Goal: Task Accomplishment & Management: Use online tool/utility

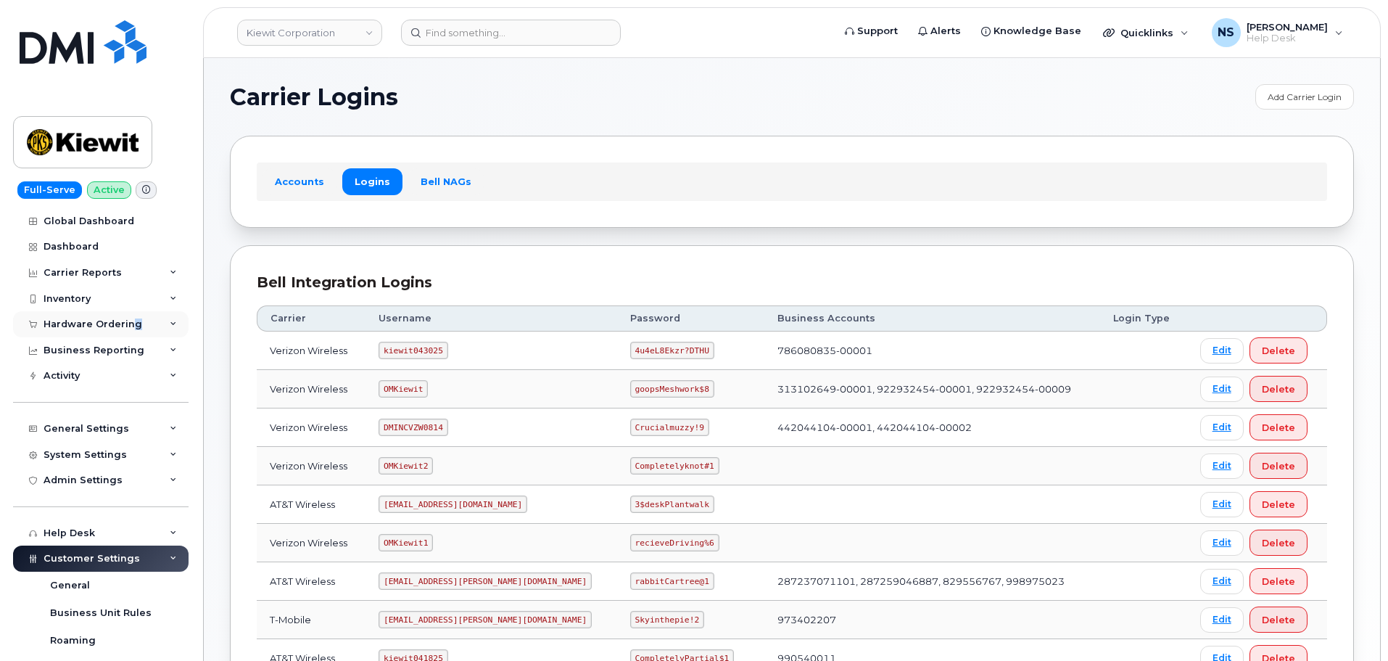
click at [133, 324] on div "Hardware Ordering" at bounding box center [100, 324] width 175 height 26
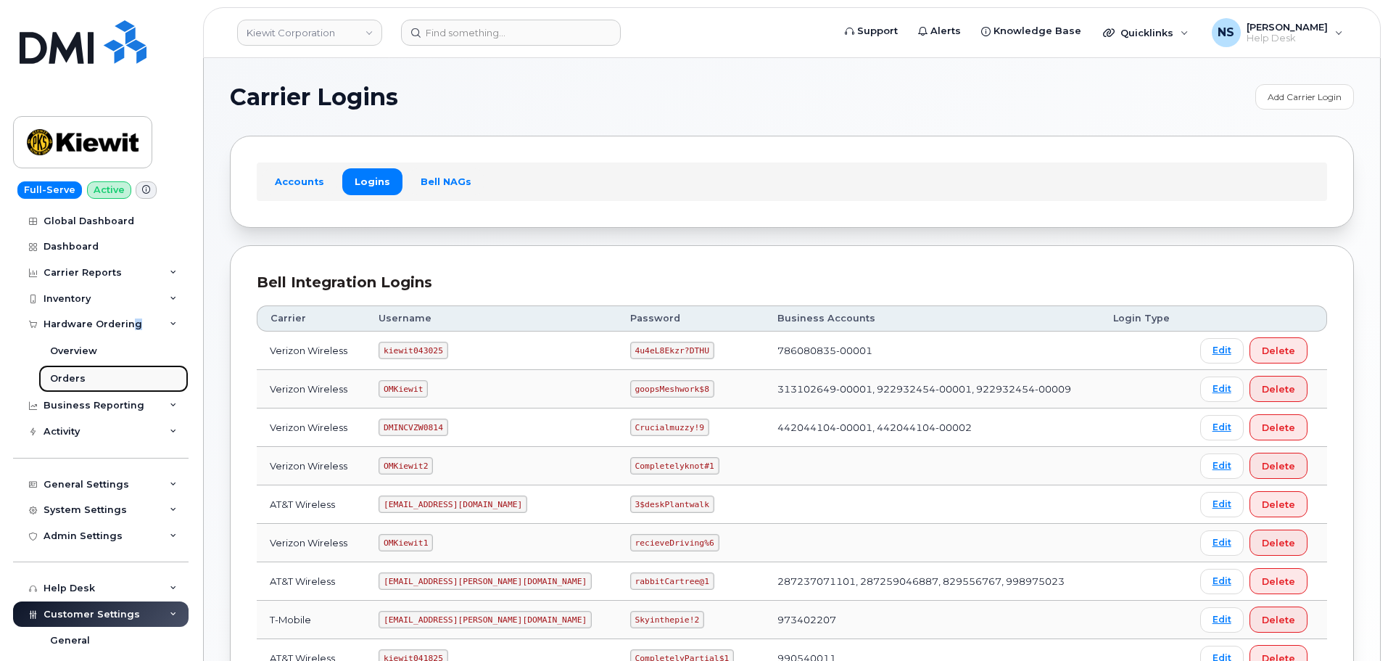
click at [132, 371] on link "Orders" at bounding box center [113, 379] width 150 height 28
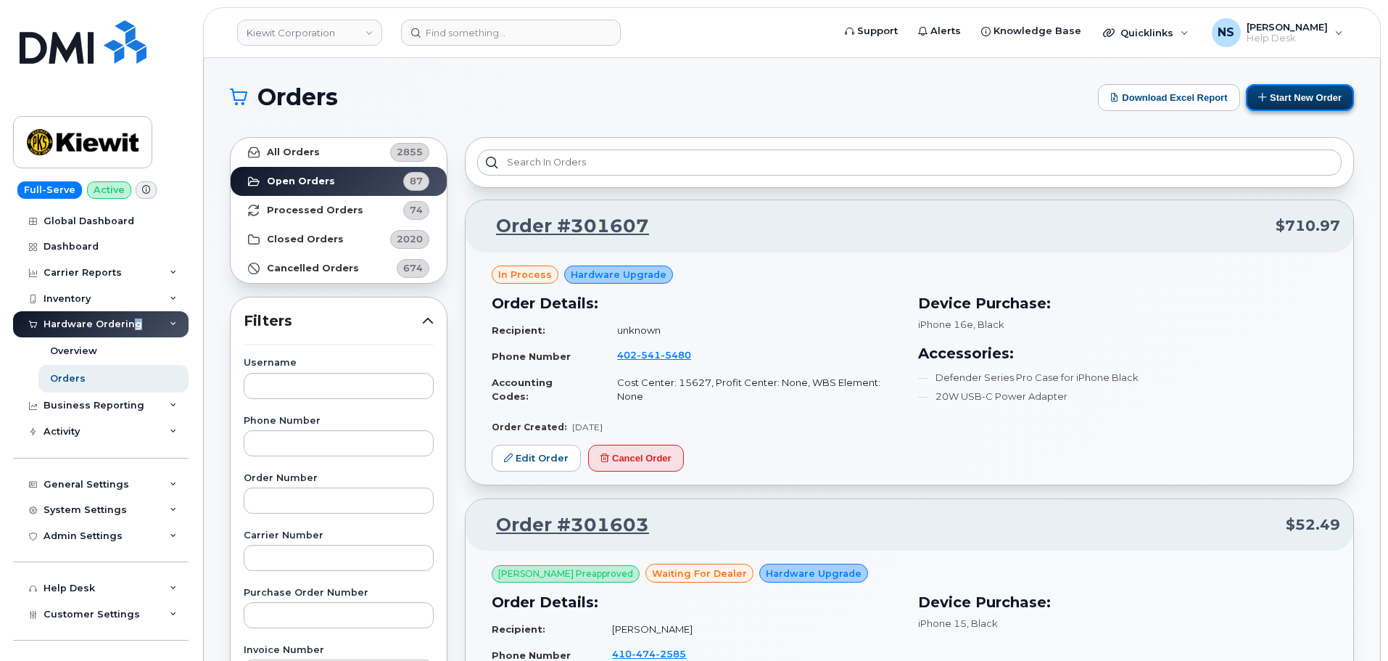
click at [1316, 101] on button "Start New Order" at bounding box center [1300, 97] width 108 height 27
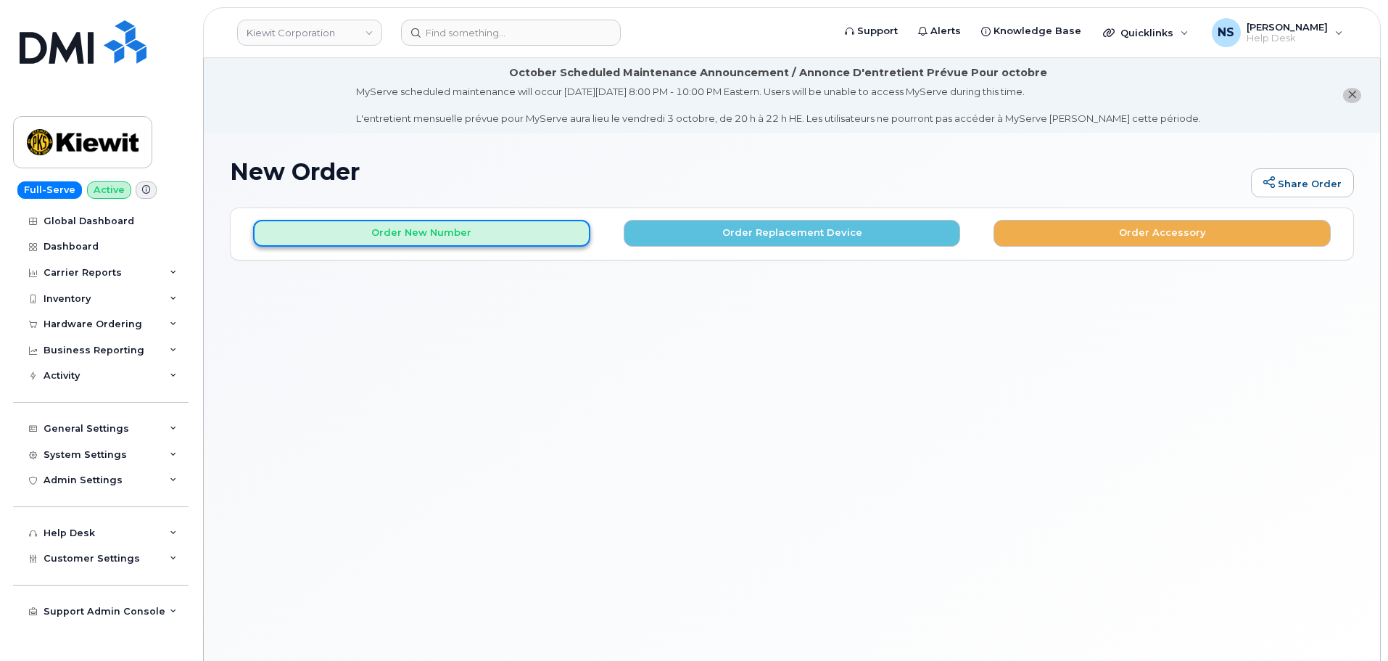
click at [514, 227] on button "Order New Number" at bounding box center [421, 233] width 337 height 27
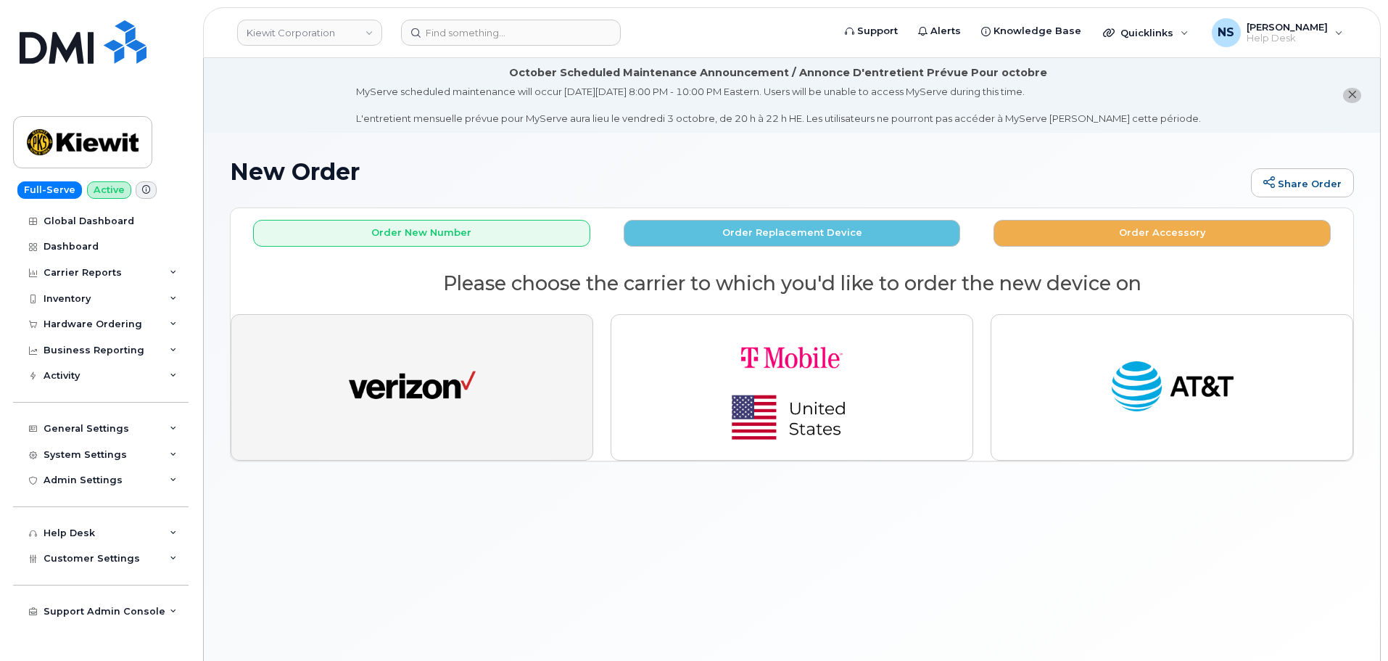
click at [468, 365] on img "button" at bounding box center [412, 387] width 127 height 65
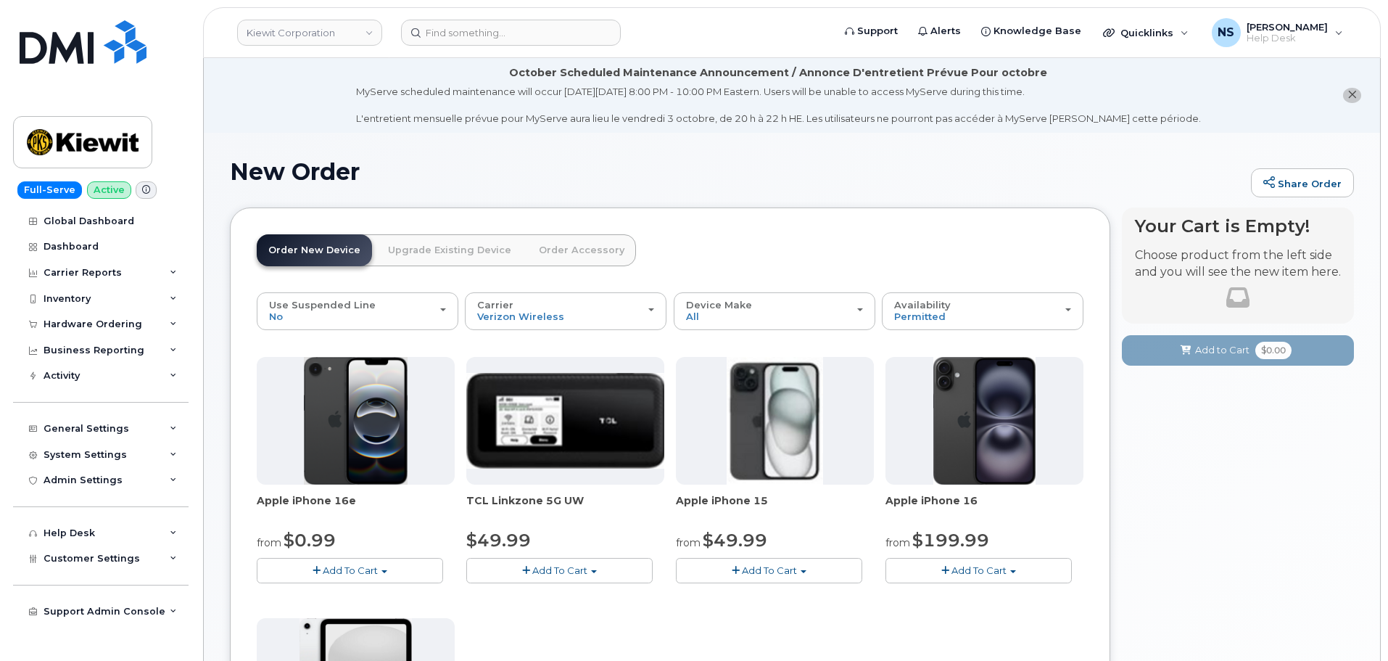
click at [835, 265] on header "Order New Device Upgrade Existing Device Order Accessory Order new device and n…" at bounding box center [670, 263] width 827 height 58
click at [797, 313] on div "Device Make All iPhone Modem Tablet" at bounding box center [774, 310] width 177 height 22
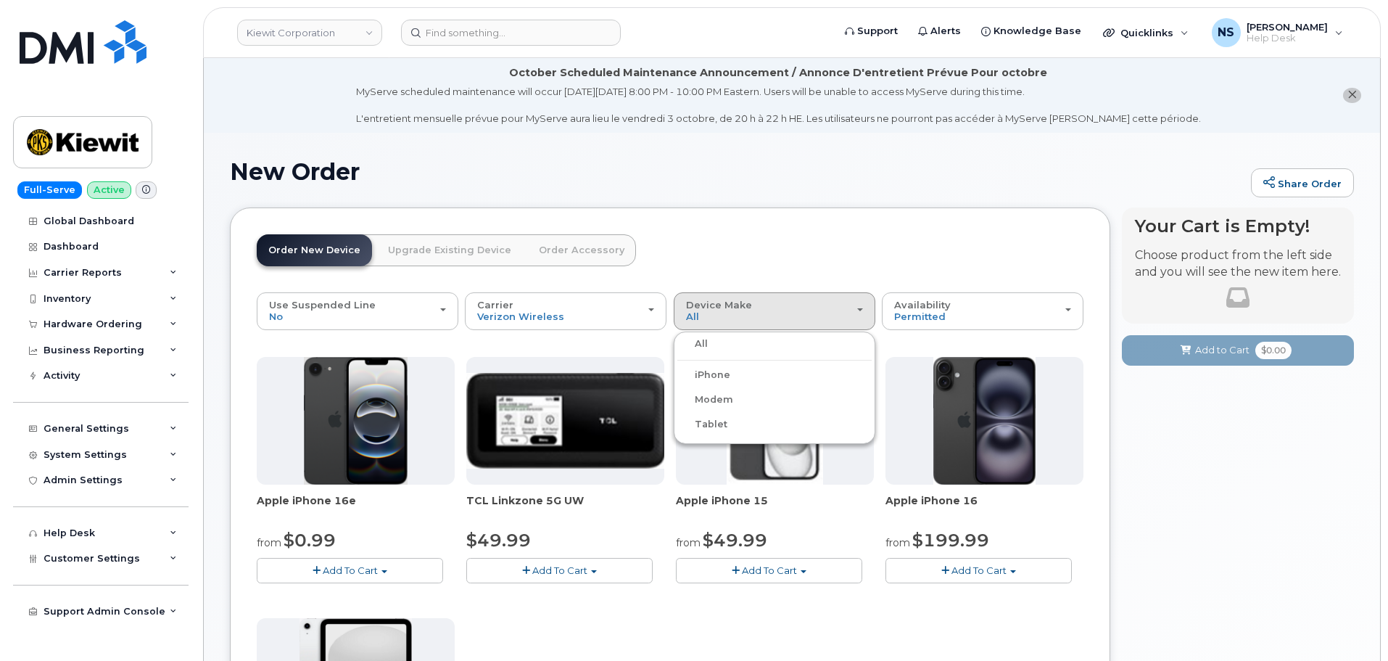
click at [719, 421] on label "Tablet" at bounding box center [702, 423] width 50 height 17
click at [0, 0] on input "Tablet" at bounding box center [0, 0] width 0 height 0
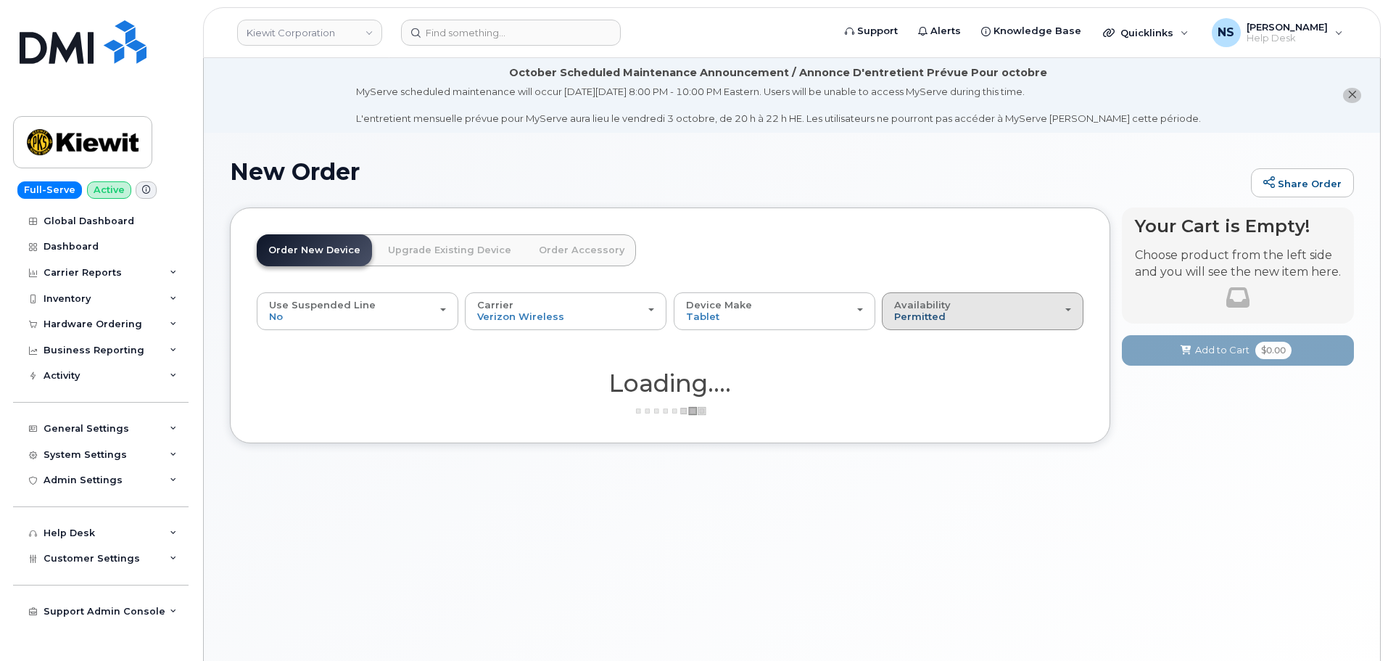
click at [909, 312] on span "Permitted" at bounding box center [919, 316] width 51 height 12
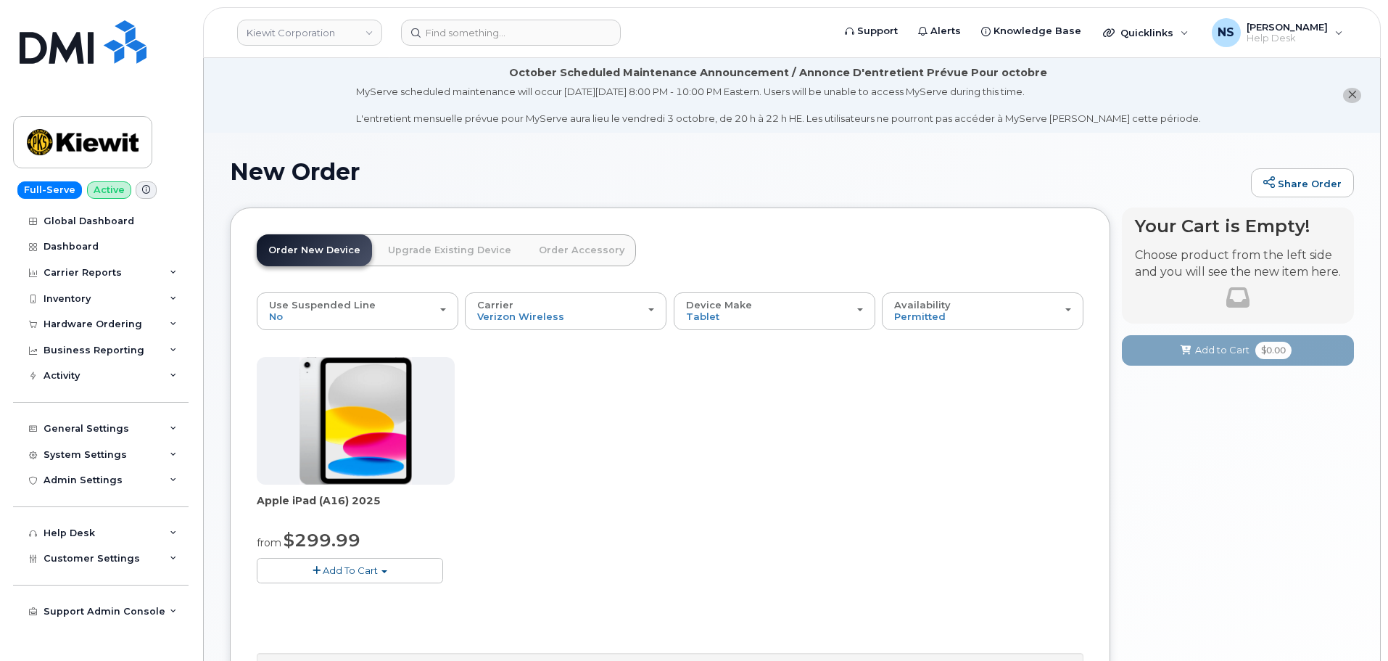
click at [912, 368] on div "Apple iPad (A16) 2025 from $299.99 Add To Cart $299.99 - 2 Year Activation (128…" at bounding box center [670, 481] width 827 height 249
click at [927, 312] on span "Permitted" at bounding box center [919, 316] width 51 height 12
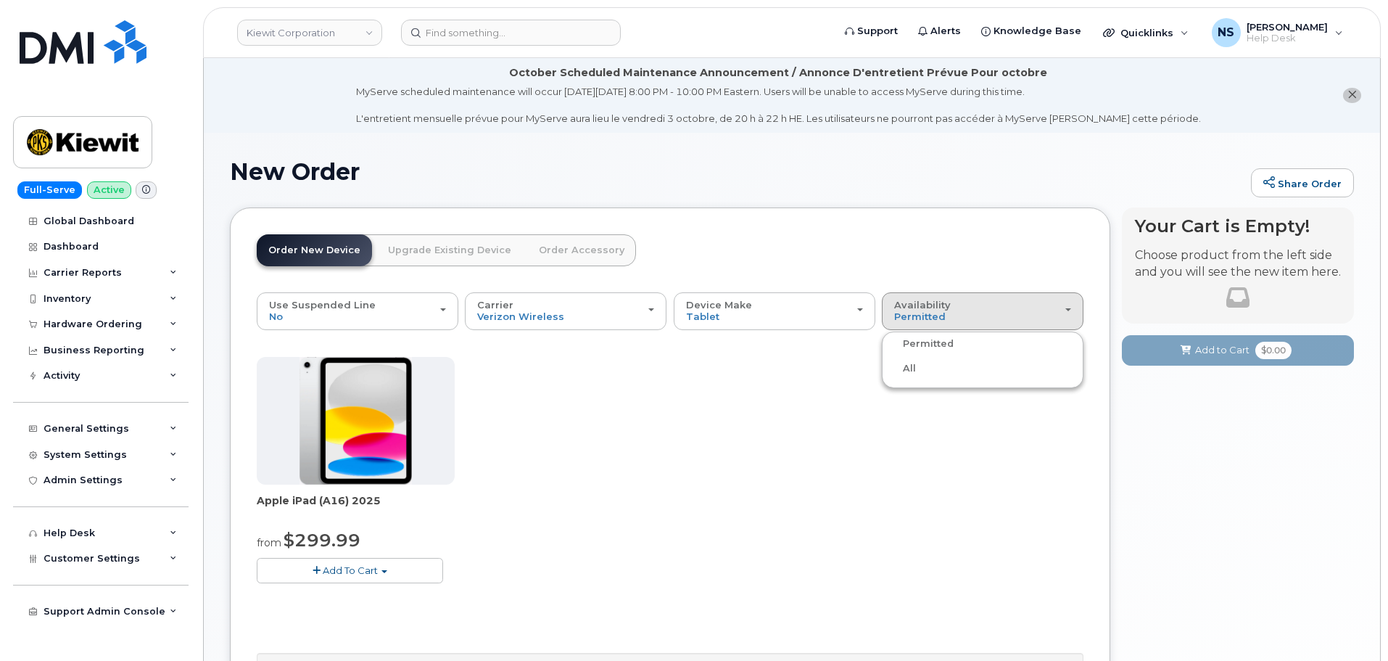
click at [903, 377] on ul "Permitted All" at bounding box center [983, 359] width 202 height 57
drag, startPoint x: 910, startPoint y: 362, endPoint x: 923, endPoint y: 320, distance: 43.3
click at [912, 365] on div "Apple iPad (A16) 2025 from $299.99 Add To Cart $299.99 - 2 Year Activation (128…" at bounding box center [670, 481] width 827 height 249
click at [922, 321] on span "Permitted" at bounding box center [919, 316] width 51 height 12
click at [906, 376] on label "All" at bounding box center [900, 368] width 30 height 17
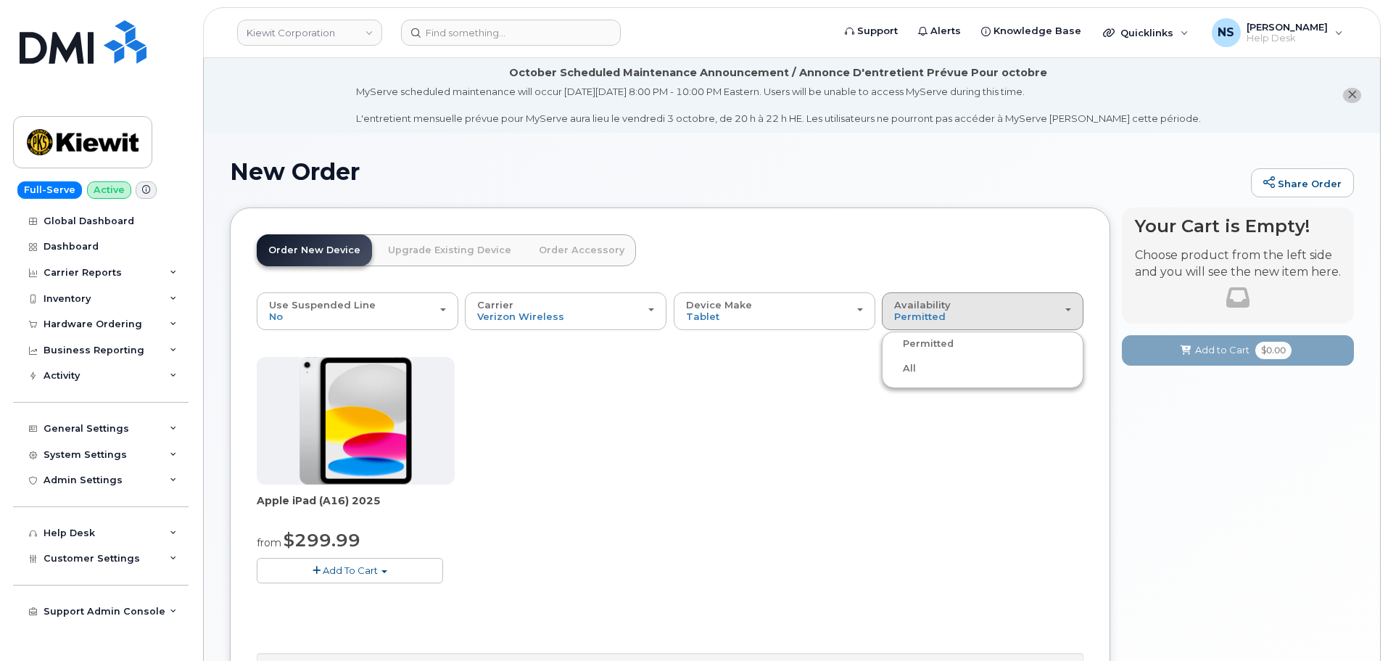
click at [0, 0] on input "All" at bounding box center [0, 0] width 0 height 0
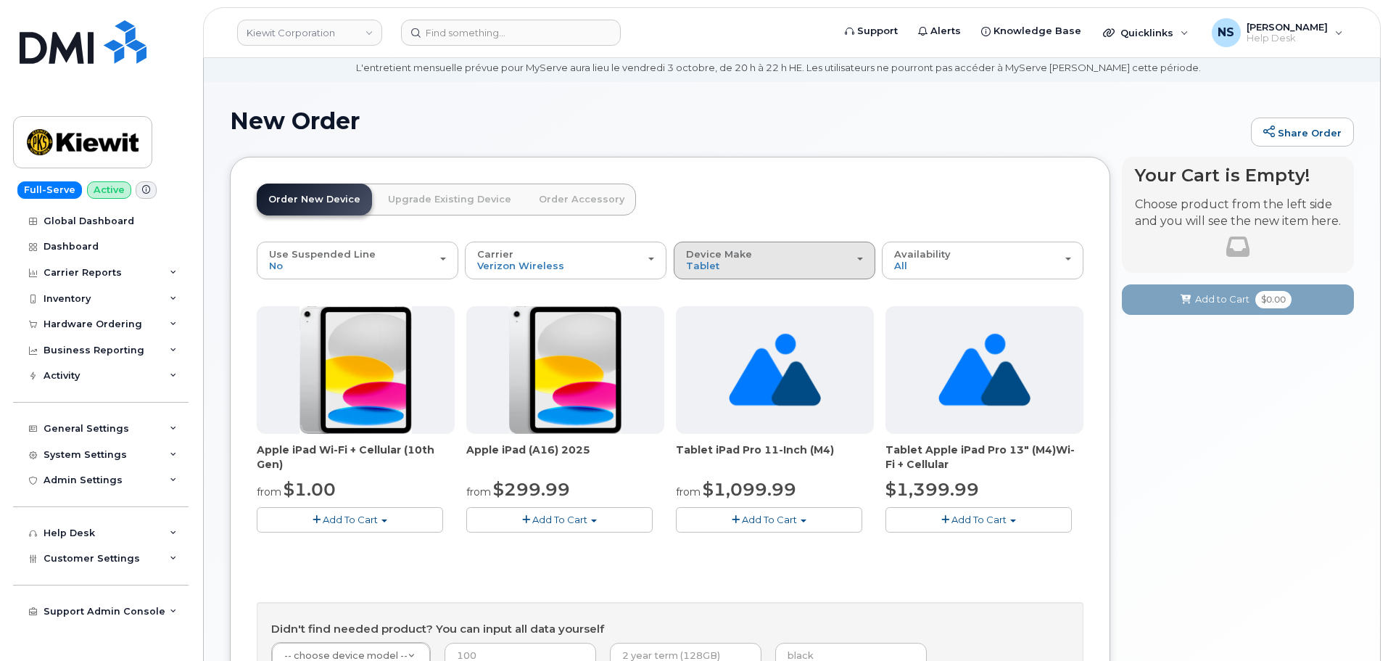
scroll to position [73, 0]
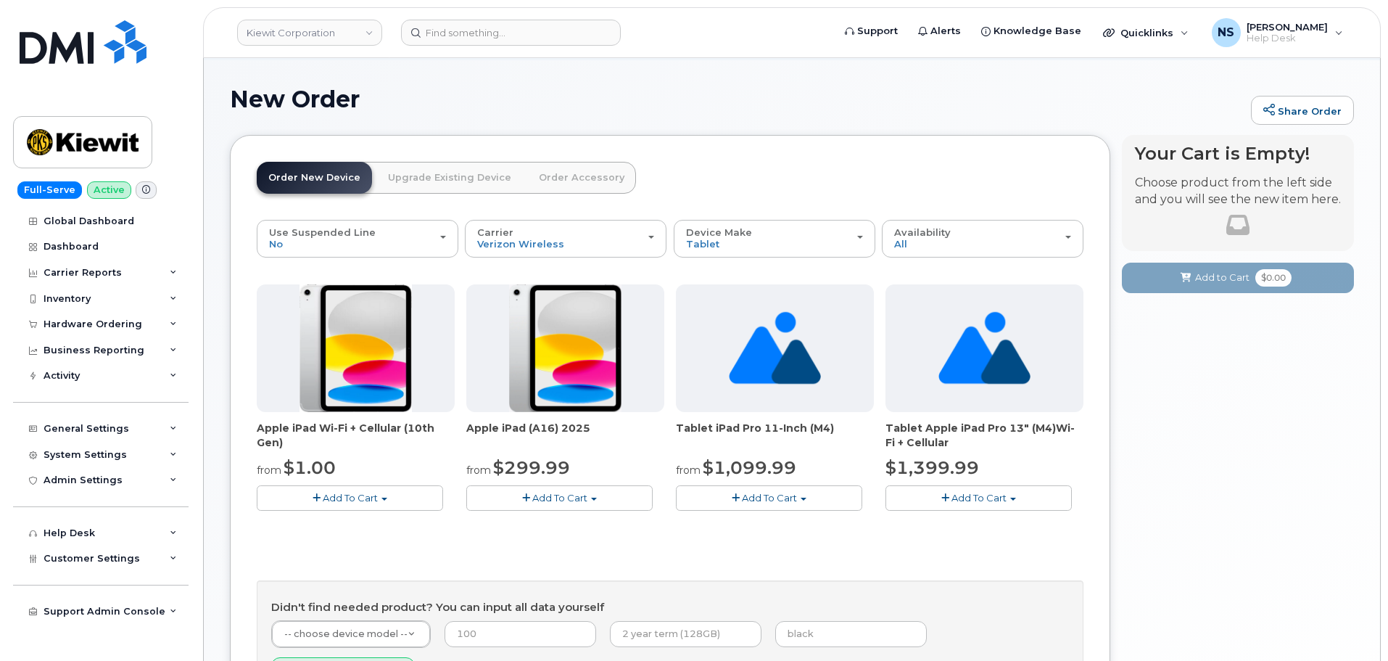
click at [366, 499] on span "Add To Cart" at bounding box center [350, 498] width 55 height 12
click at [366, 500] on span "Add To Cart" at bounding box center [350, 498] width 55 height 12
click at [368, 500] on span "Add To Cart" at bounding box center [350, 498] width 55 height 12
click at [368, 497] on span "Add To Cart" at bounding box center [350, 498] width 55 height 12
click at [125, 325] on div "Hardware Ordering" at bounding box center [93, 324] width 99 height 12
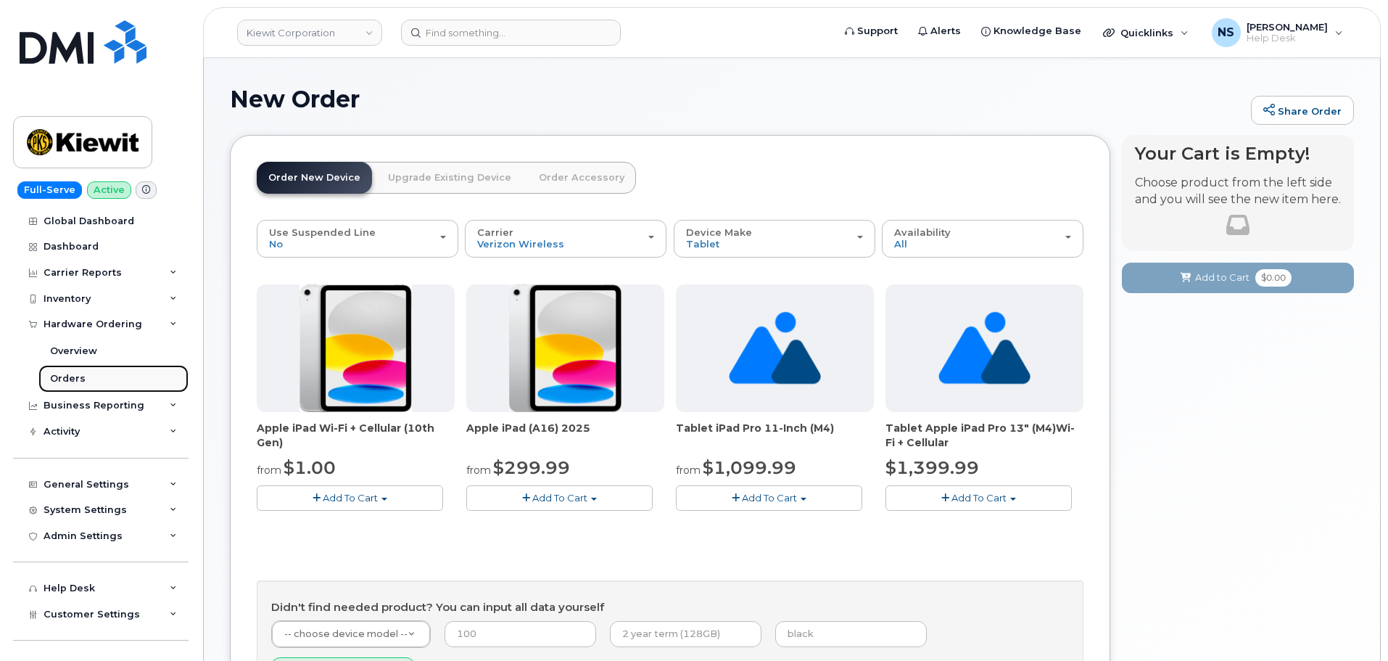
click at [88, 374] on link "Orders" at bounding box center [113, 379] width 150 height 28
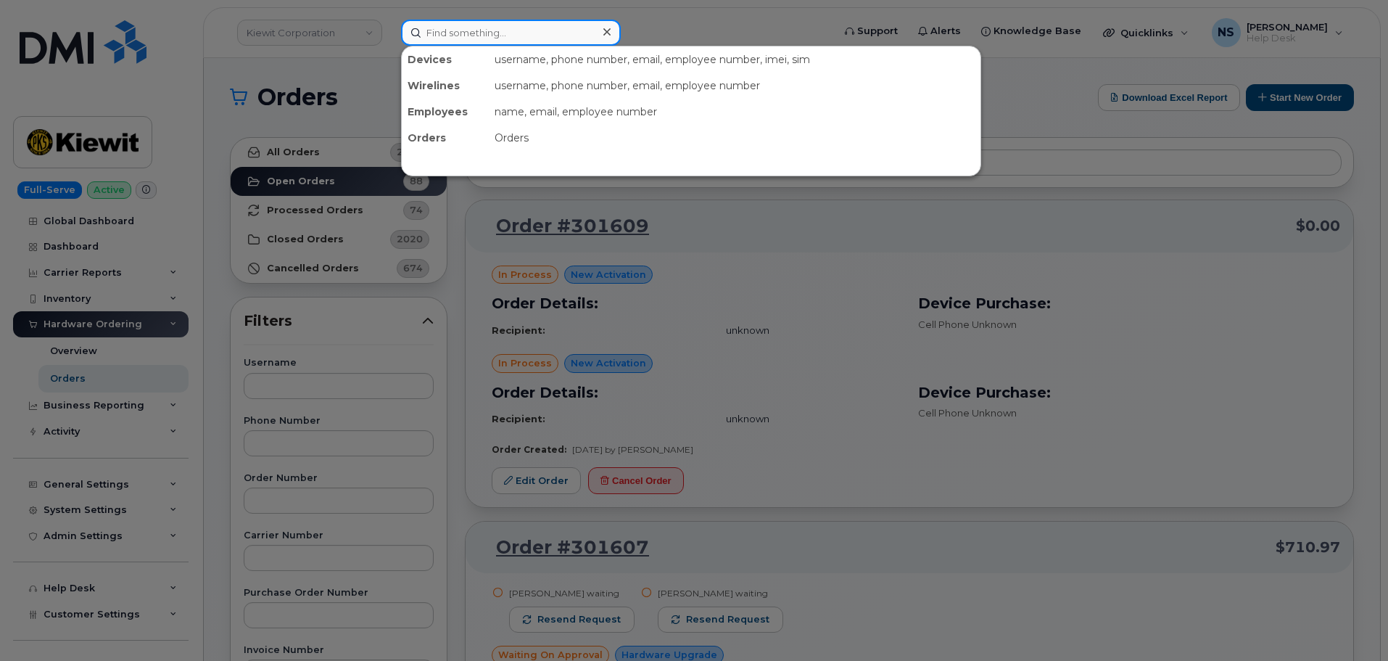
click at [431, 33] on input at bounding box center [511, 33] width 220 height 26
paste input "106459"
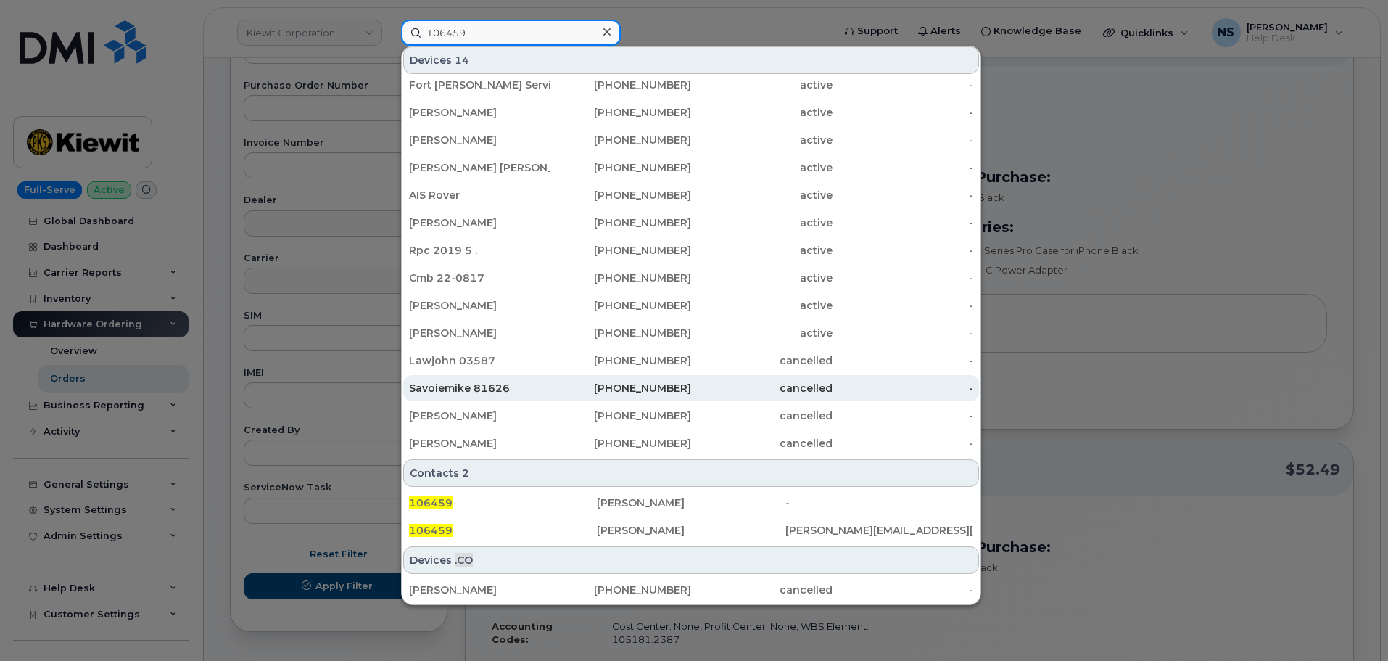
scroll to position [653, 0]
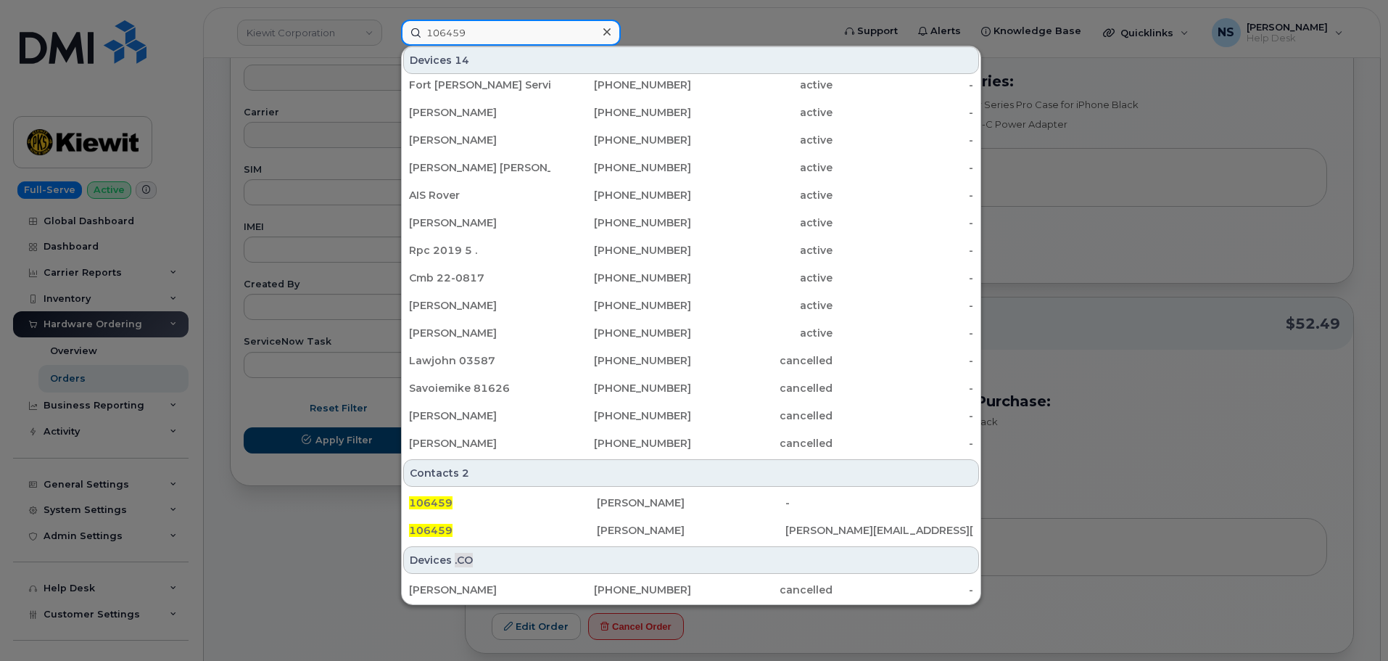
type input "106459"
click at [269, 516] on div at bounding box center [694, 330] width 1388 height 661
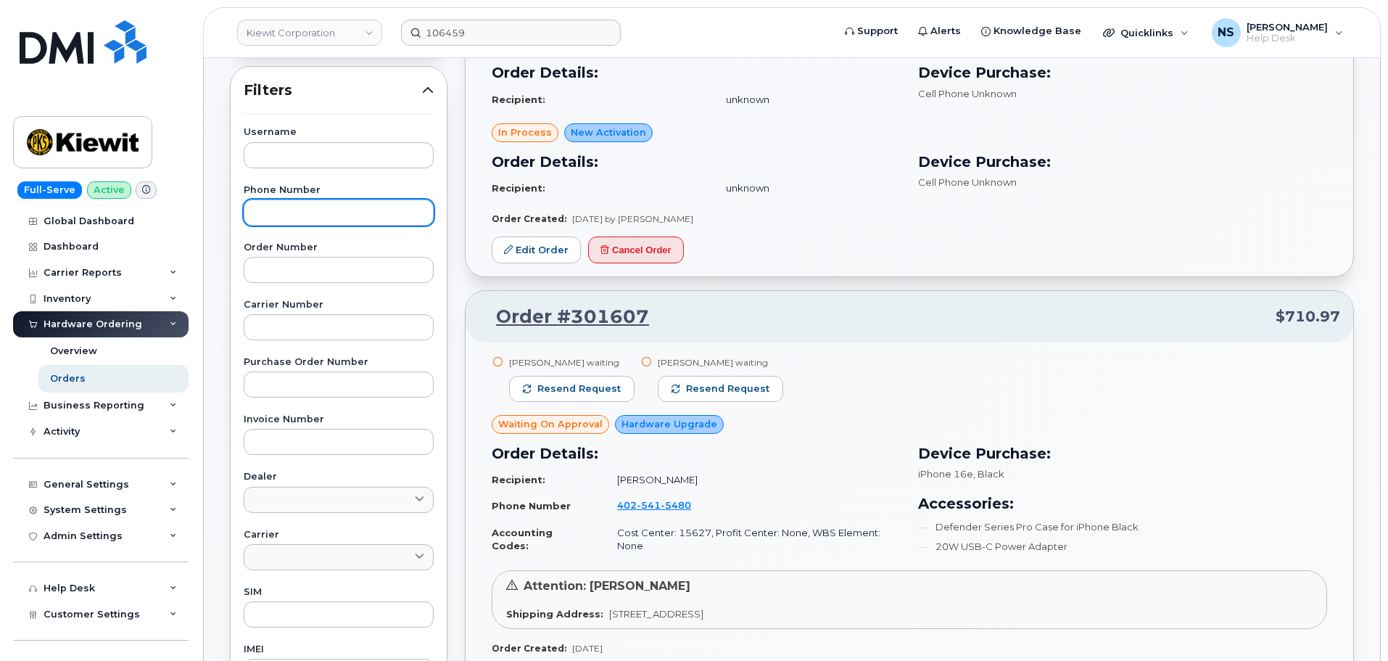
scroll to position [218, 0]
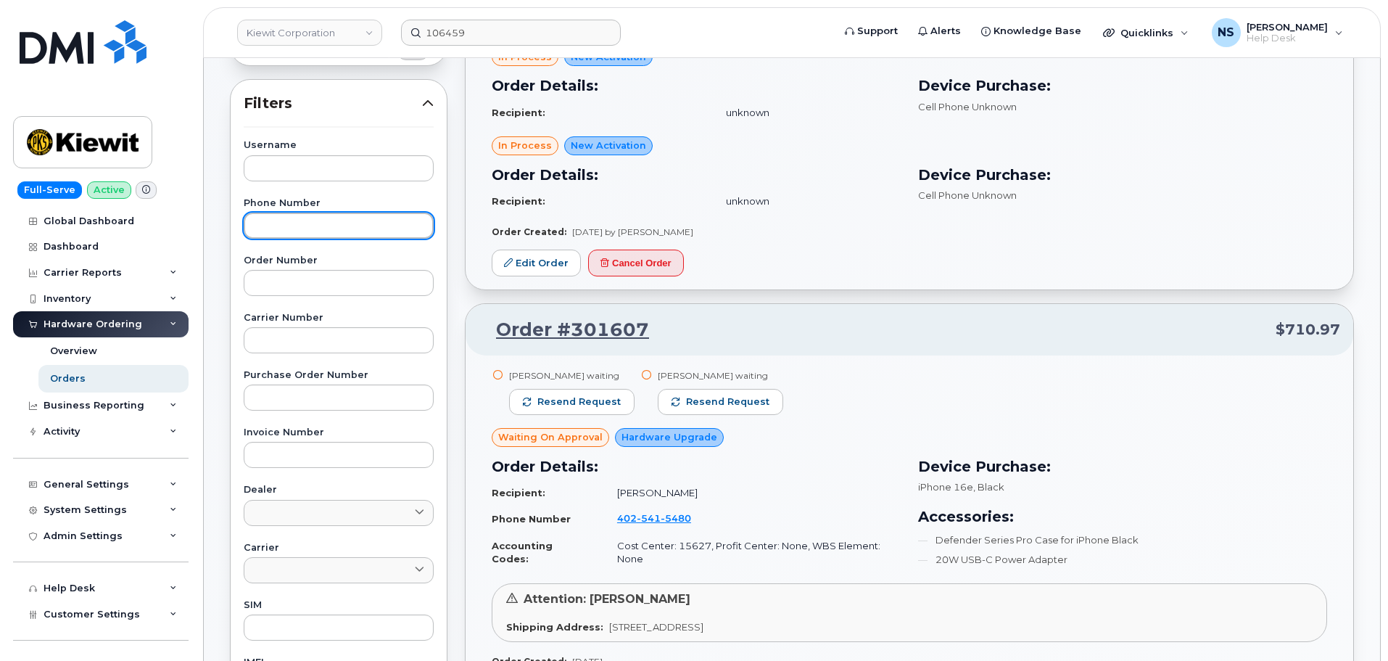
click at [314, 238] on input "text" at bounding box center [339, 225] width 190 height 26
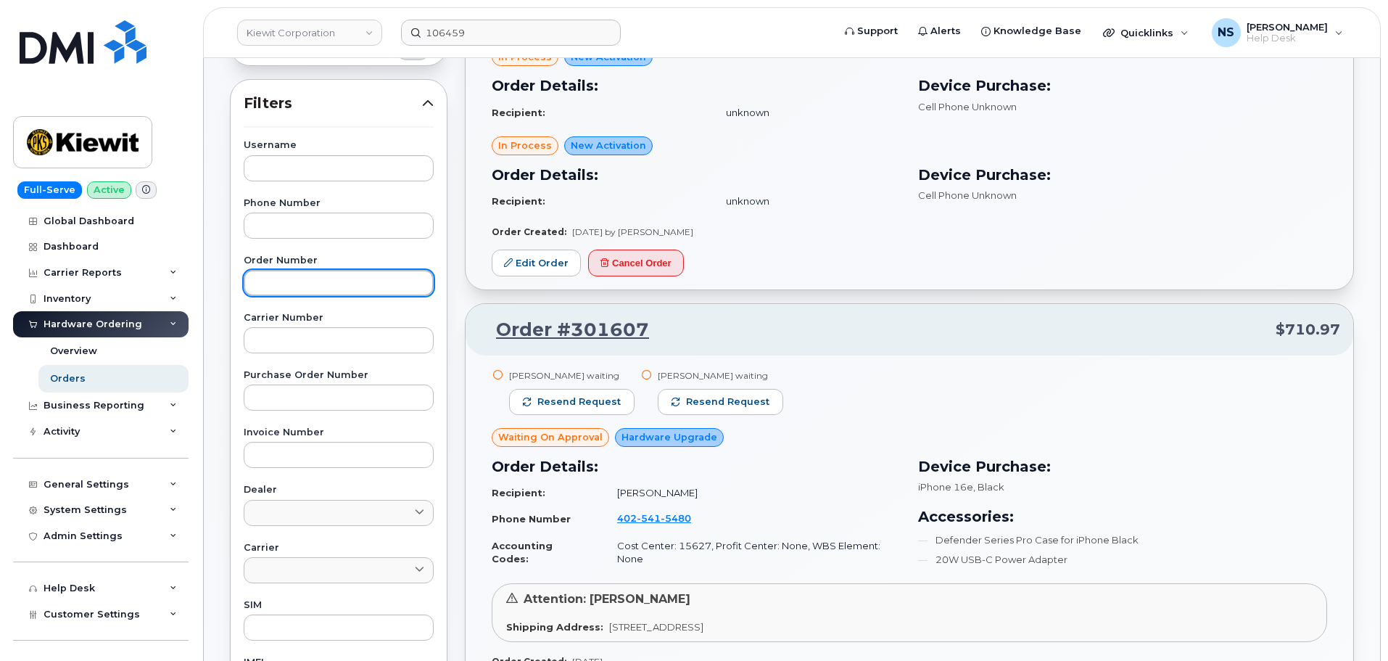
click at [326, 279] on input "text" at bounding box center [339, 283] width 190 height 26
paste input "106459"
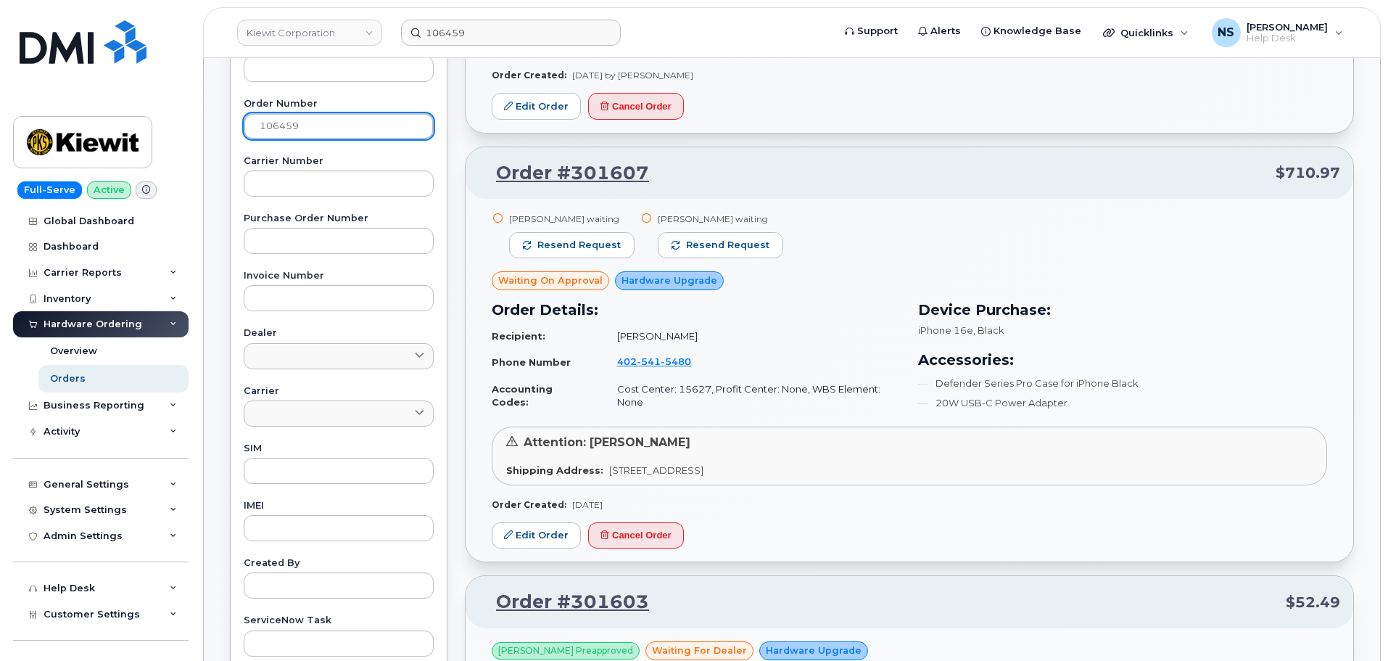
scroll to position [653, 0]
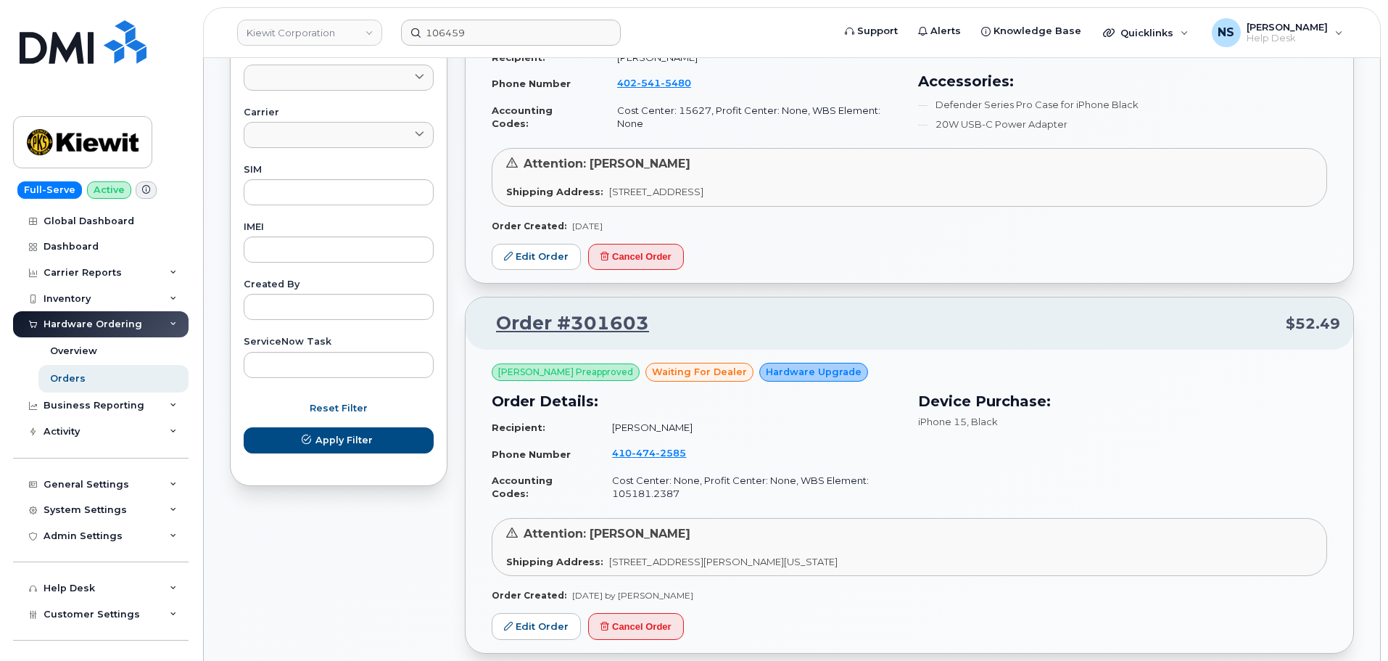
click at [364, 456] on form "Username Phone Number Order Number 106459 Carrier Number Purchase Order Number …" at bounding box center [339, 89] width 190 height 766
click at [363, 451] on button "Apply Filter" at bounding box center [339, 440] width 190 height 26
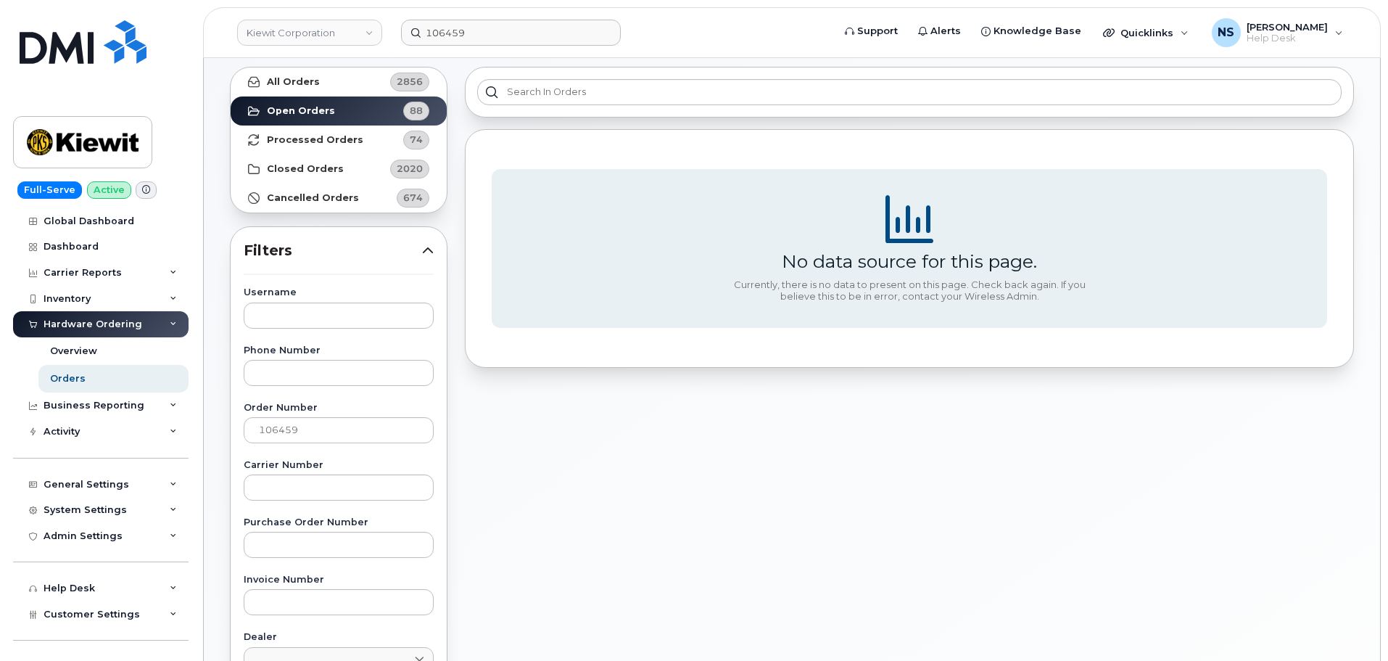
scroll to position [73, 0]
click at [320, 62] on div "All Orders 2856 Open Orders 88 Processed Orders 74 Closed Orders 2020 Cancelled…" at bounding box center [338, 565] width 235 height 1019
click at [313, 77] on strong "All Orders" at bounding box center [293, 80] width 53 height 12
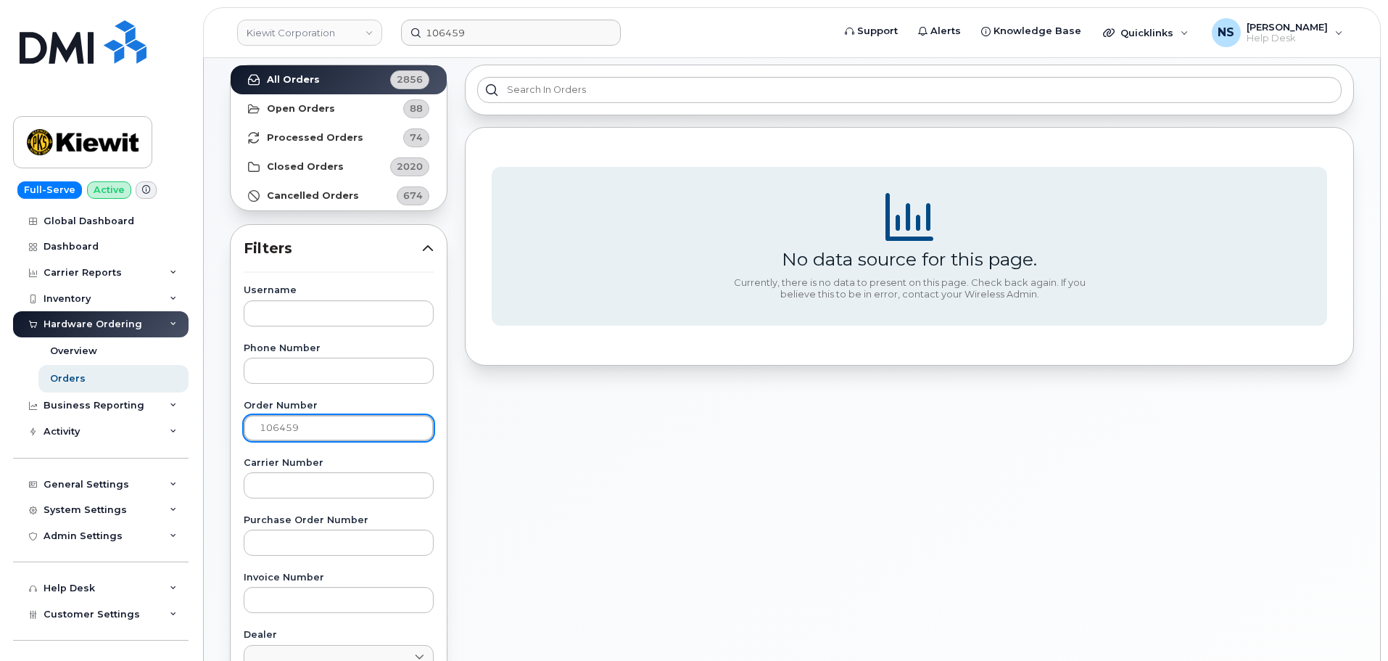
click at [372, 419] on input "106459" at bounding box center [339, 428] width 190 height 26
click at [698, 431] on div "All Orders 2856 Open Orders 88 Processed Orders 74 Closed Orders 2020 Cancelled…" at bounding box center [791, 565] width 1141 height 1019
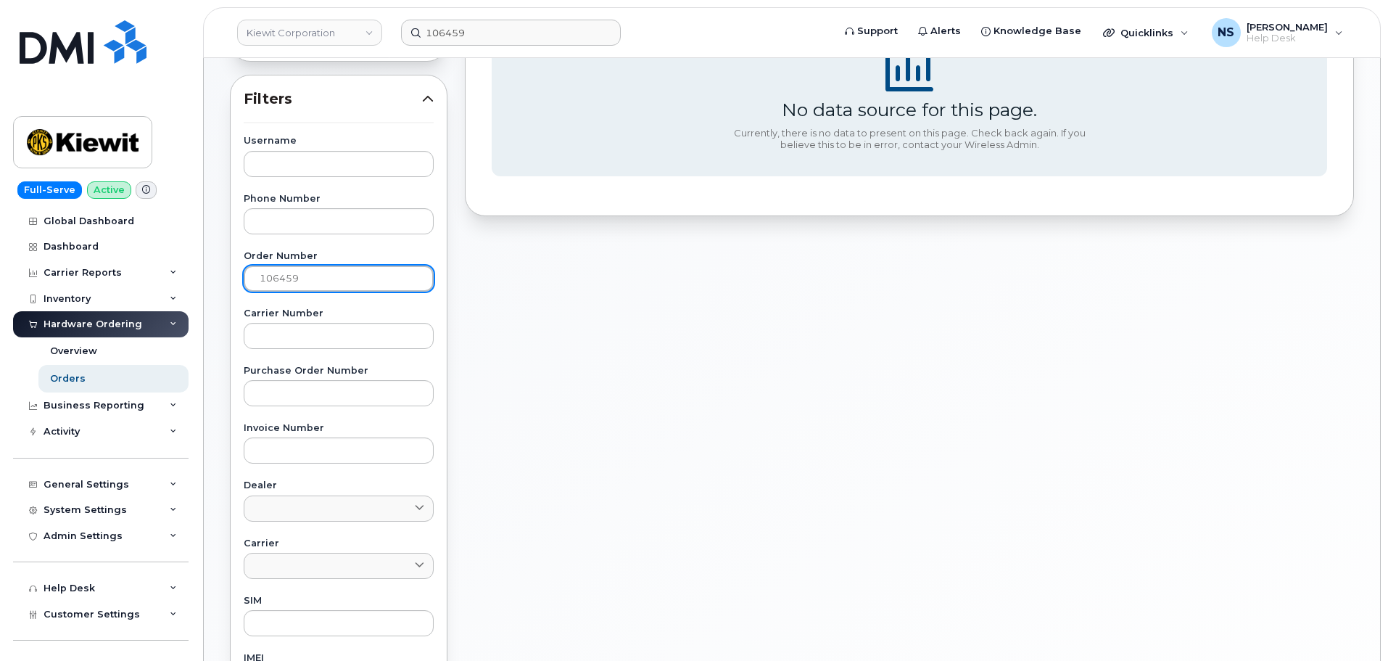
scroll to position [508, 0]
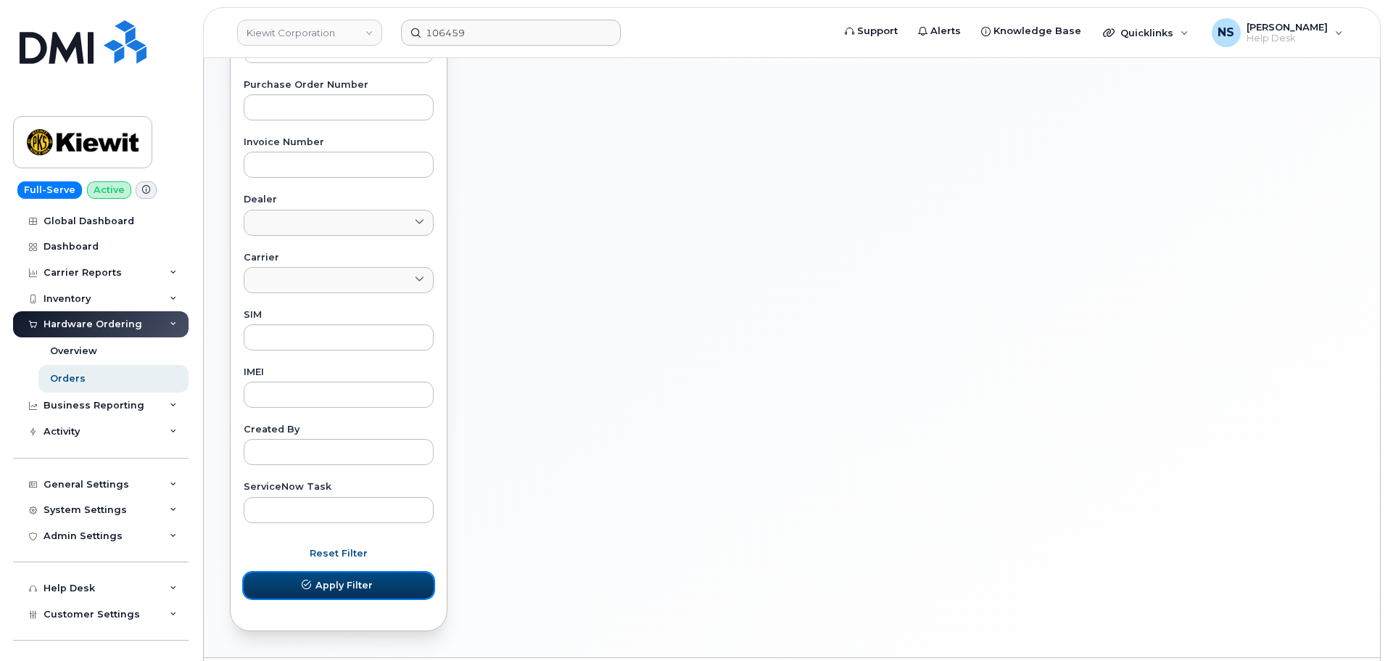
click at [360, 594] on button "Apply Filter" at bounding box center [339, 585] width 190 height 26
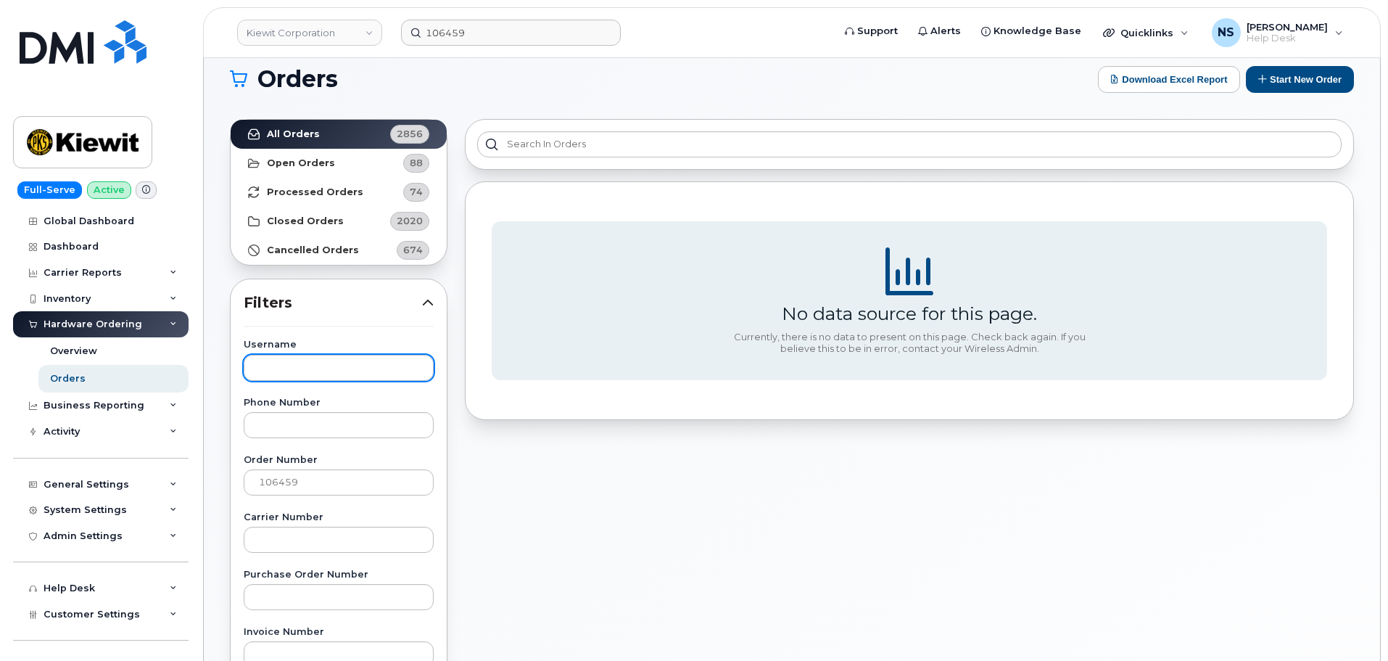
scroll to position [145, 0]
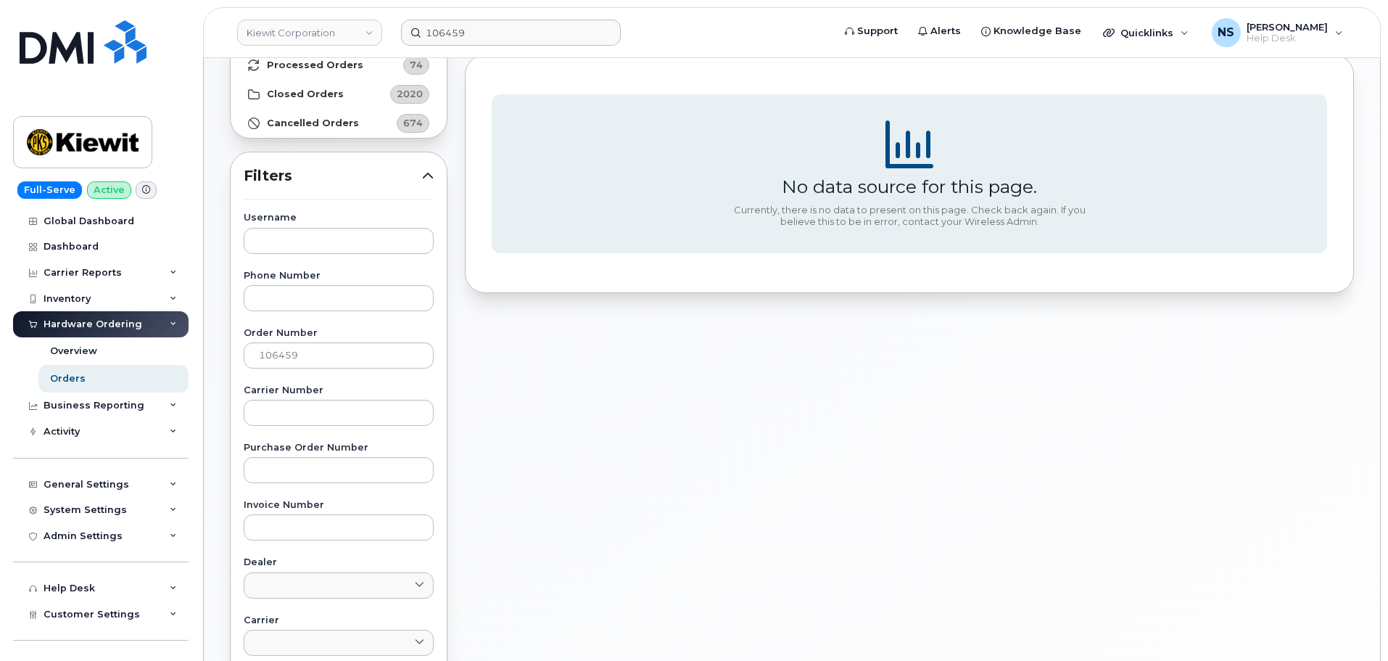
drag, startPoint x: 271, startPoint y: 339, endPoint x: 236, endPoint y: 339, distance: 34.8
click at [236, 339] on div "Username Phone Number Order Number 106459 Carrier Number Purchase Order Number …" at bounding box center [338, 548] width 225 height 671
click at [318, 353] on input "106459" at bounding box center [339, 355] width 190 height 26
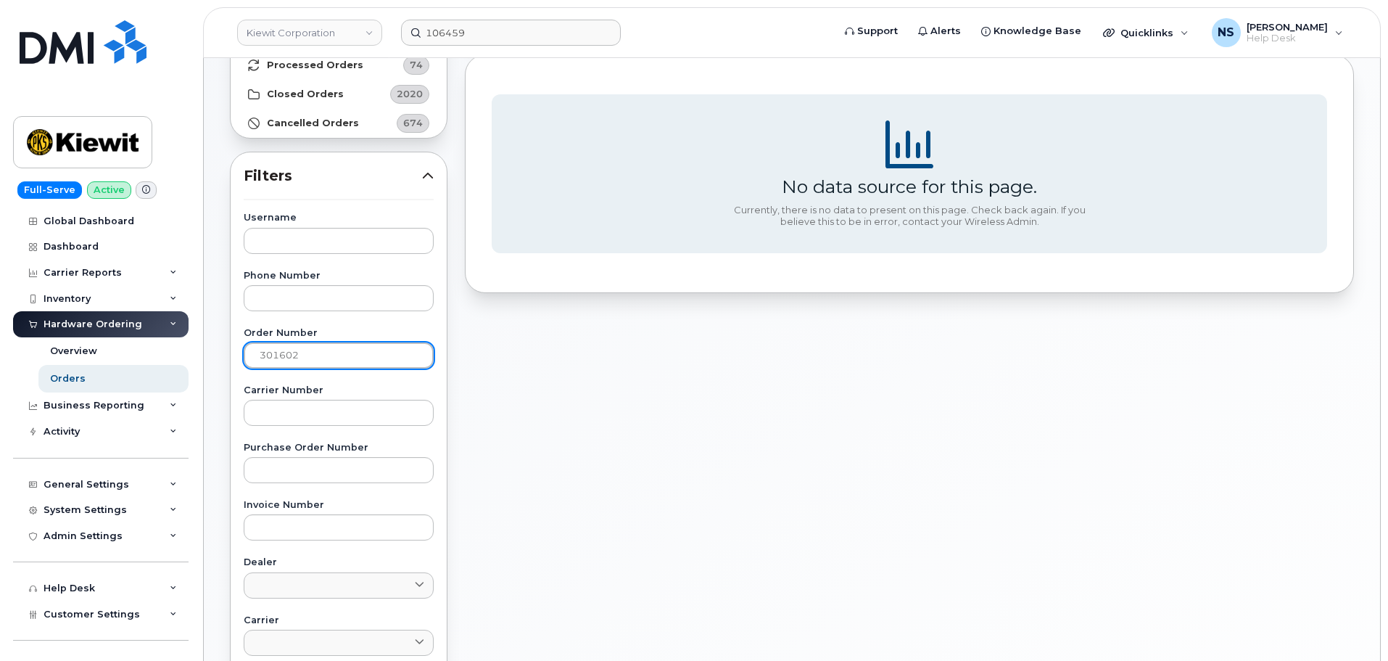
type input "301602"
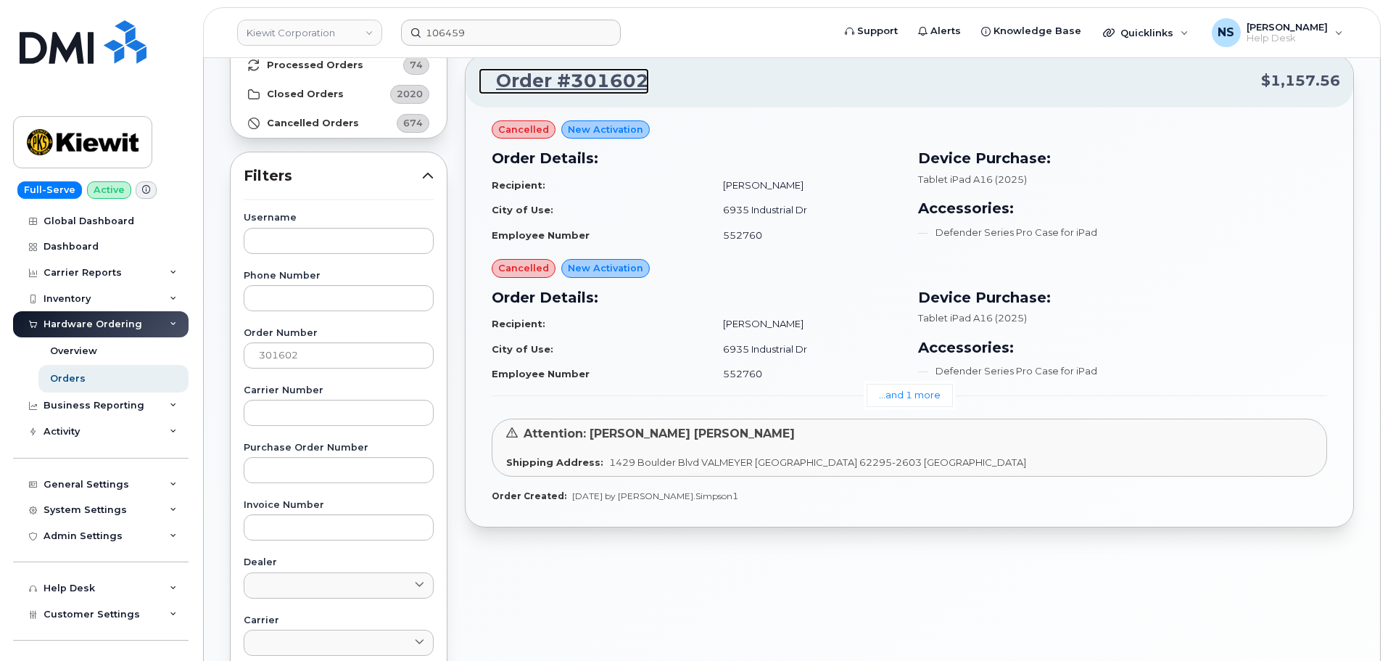
click at [589, 83] on link "Order #301602" at bounding box center [564, 81] width 170 height 26
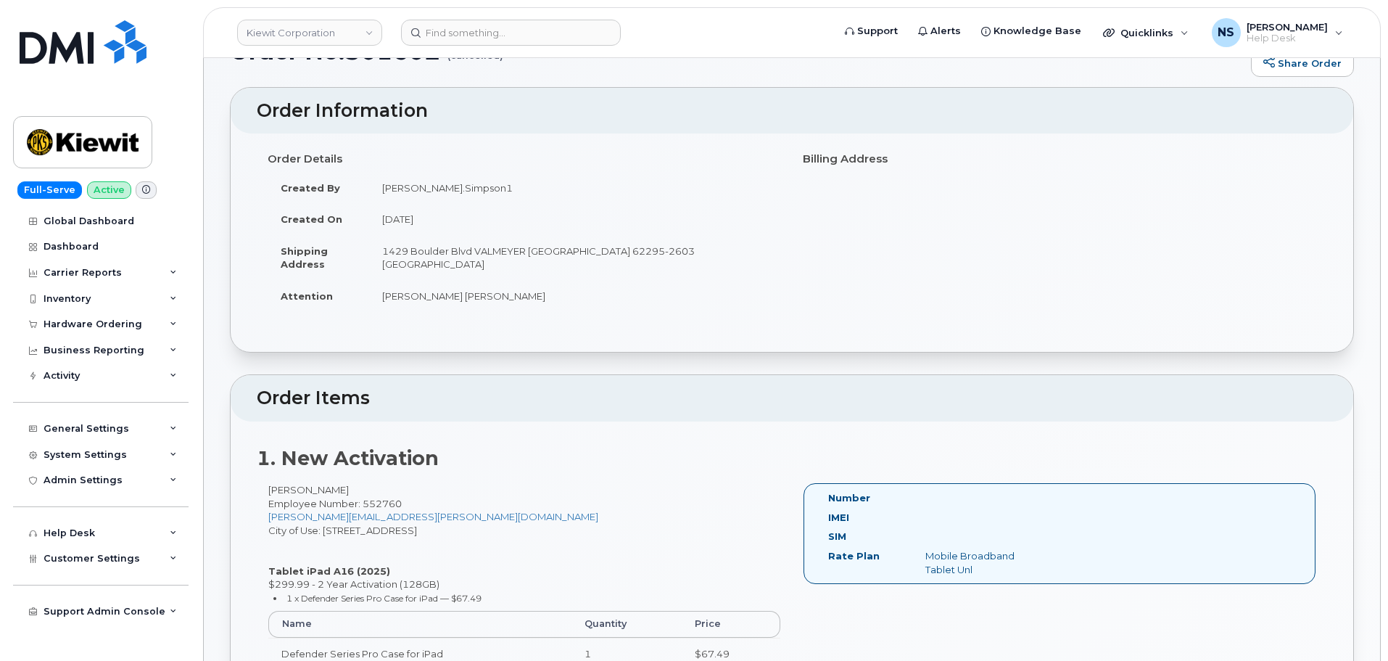
scroll to position [95, 0]
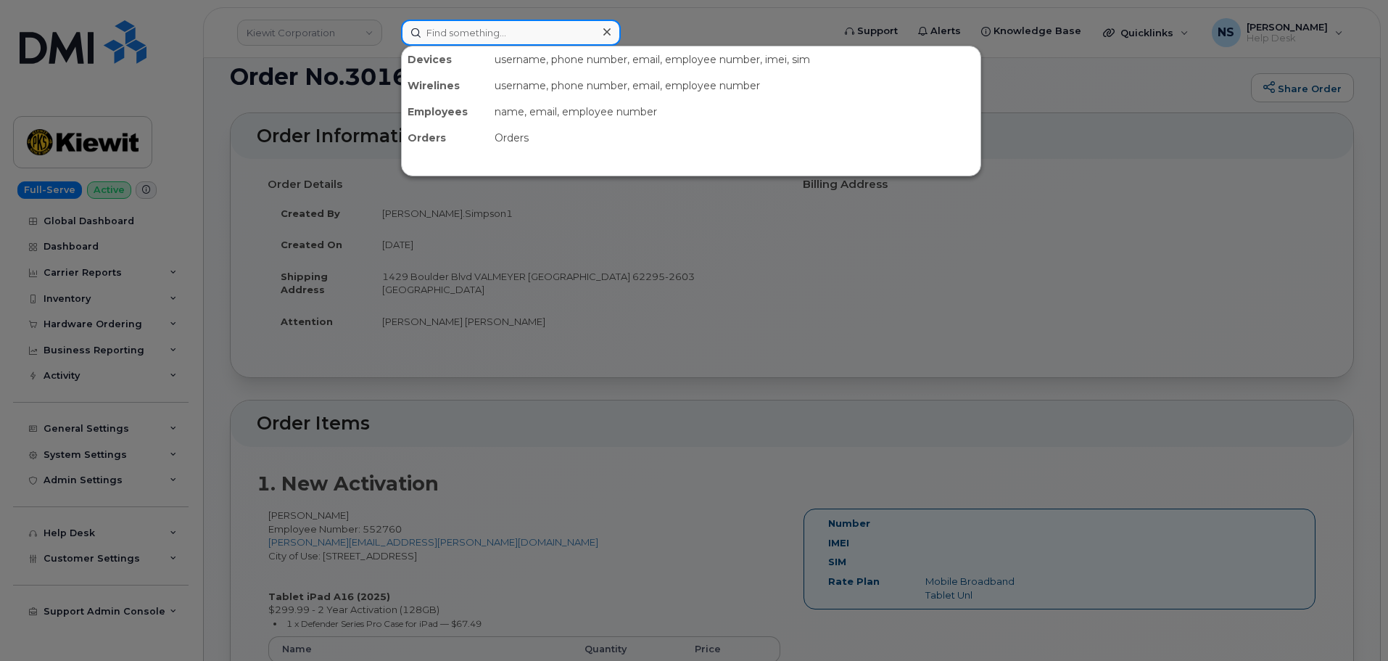
click at [462, 41] on input at bounding box center [511, 33] width 220 height 26
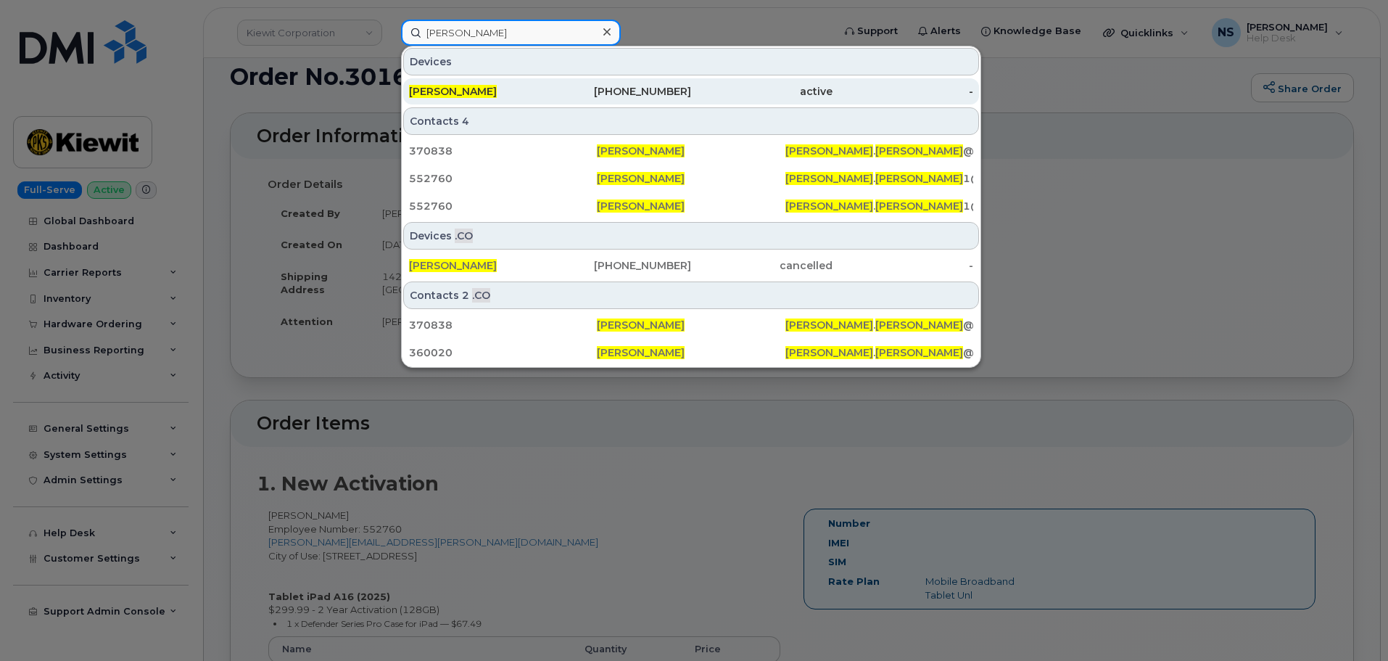
type input "[PERSON_NAME]"
click at [549, 91] on div "[PERSON_NAME]" at bounding box center [479, 91] width 141 height 15
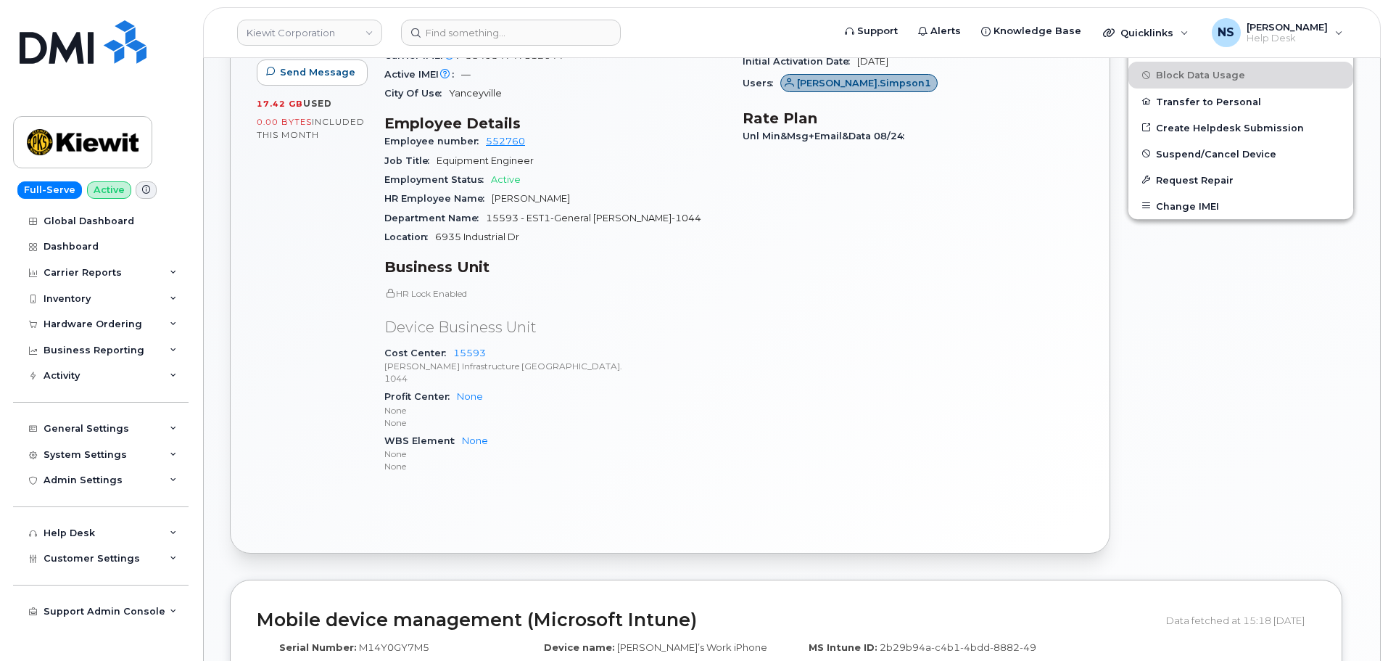
scroll to position [569, 0]
